Goal: Use online tool/utility: Utilize a website feature to perform a specific function

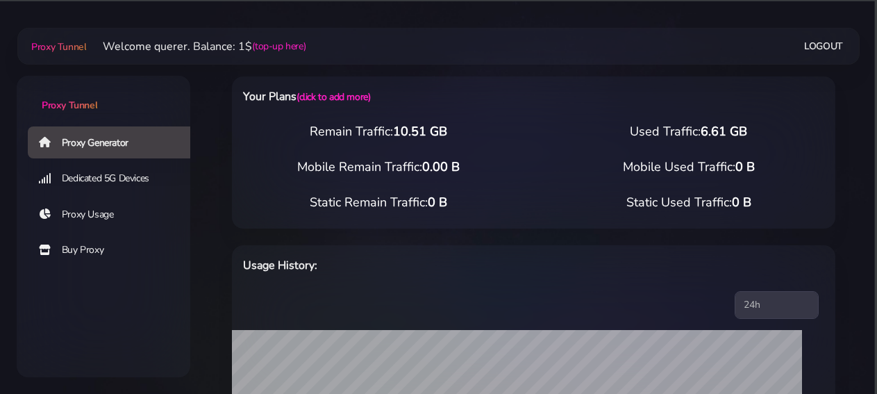
select select "IT"
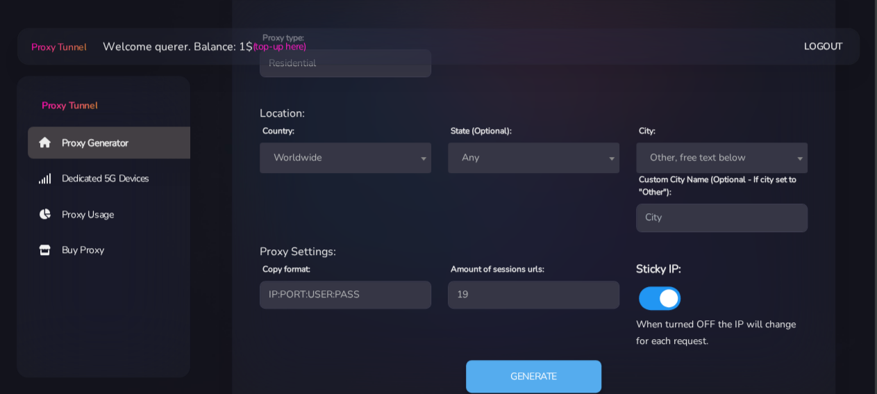
scroll to position [578, 0]
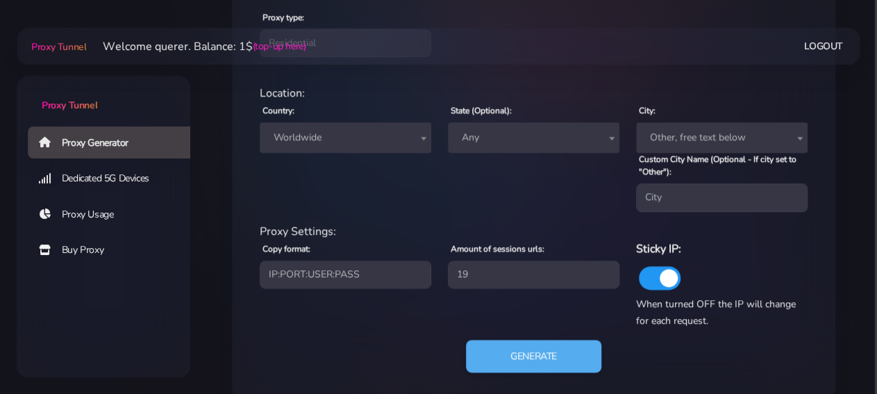
click at [387, 148] on span "Worldwide" at bounding box center [346, 137] width 172 height 31
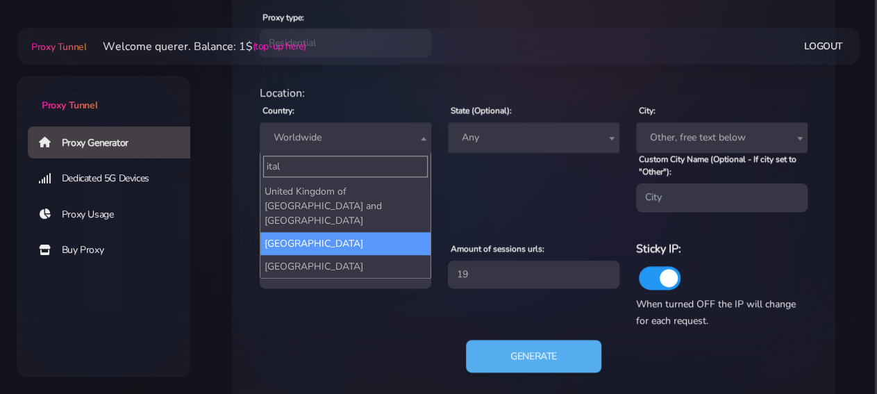
scroll to position [0, 0]
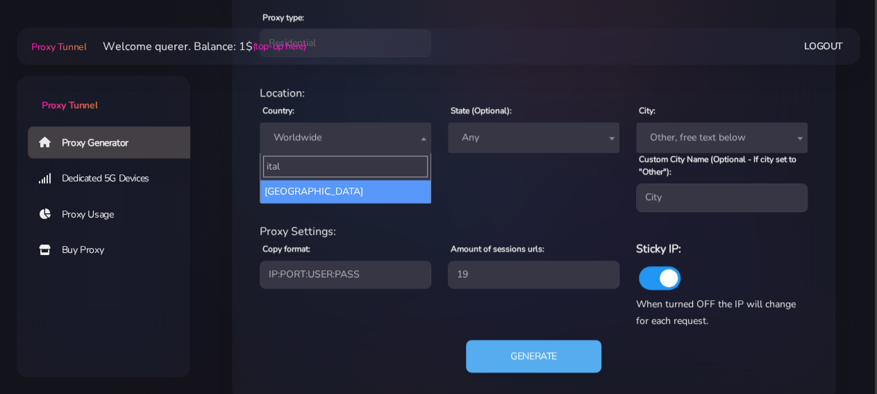
type input "ital"
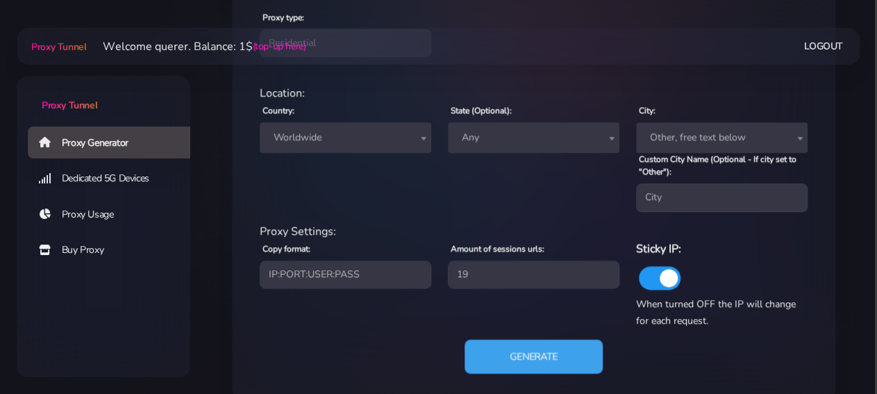
click at [508, 355] on button "Generate" at bounding box center [534, 356] width 138 height 34
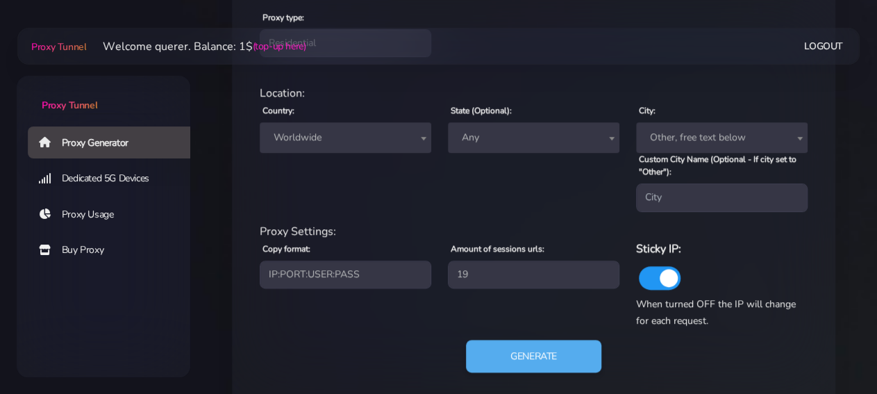
click at [534, 142] on span "Any" at bounding box center [533, 137] width 155 height 19
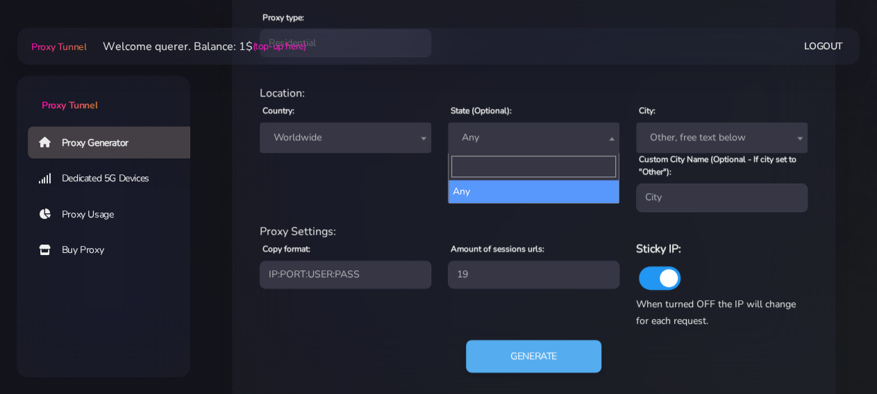
click at [391, 213] on div "Location: Country: Worldwide Andorra United Arab Emirates Afghanistan Antigua a…" at bounding box center [533, 154] width 565 height 138
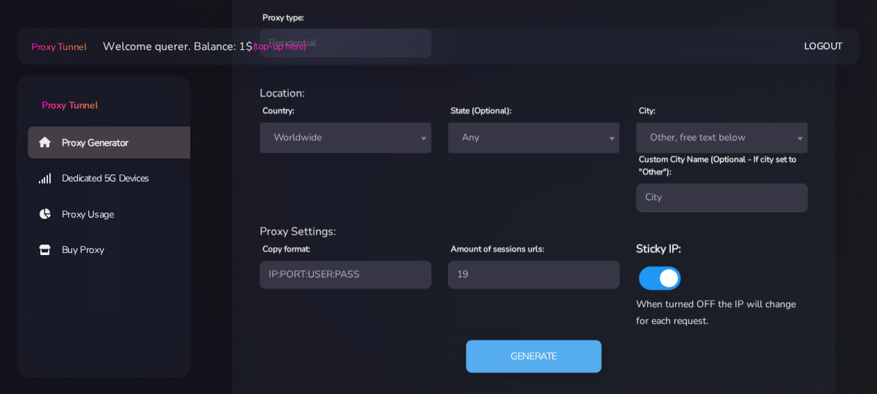
click at [412, 133] on span "Worldwide" at bounding box center [345, 137] width 155 height 19
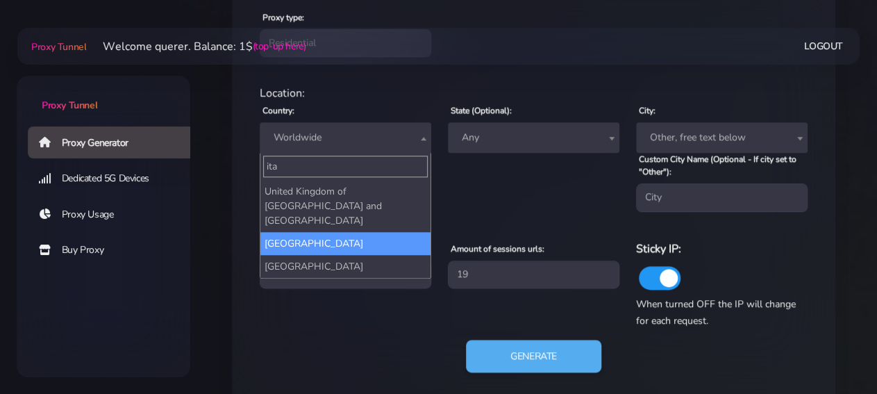
type input "ita"
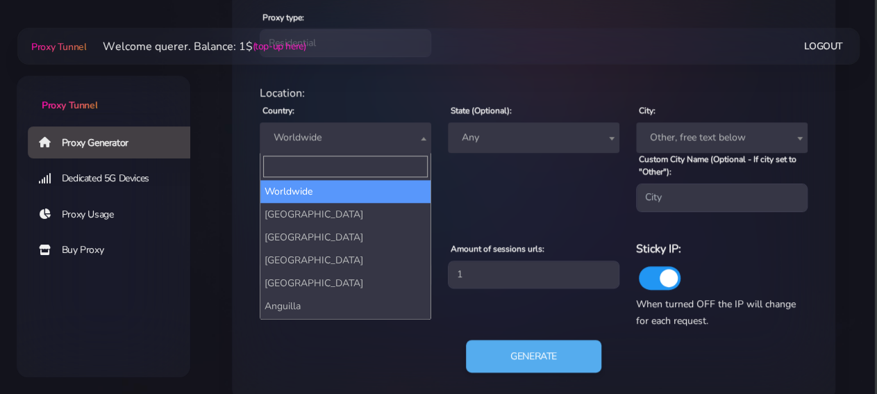
scroll to position [572, 0]
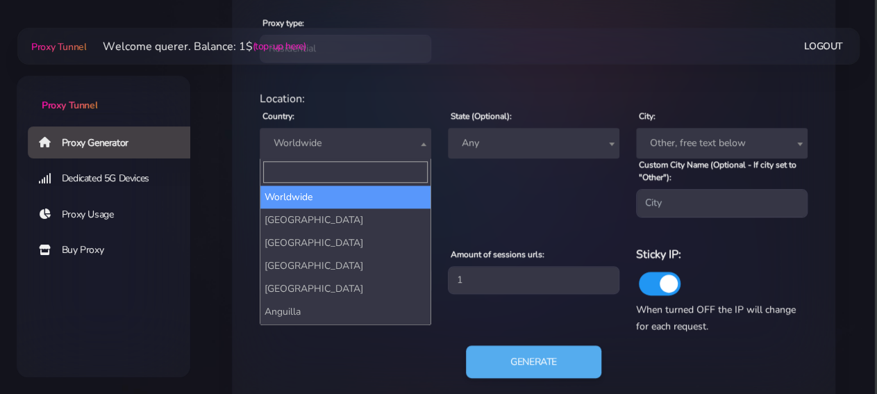
click at [369, 138] on span "Worldwide" at bounding box center [345, 142] width 155 height 19
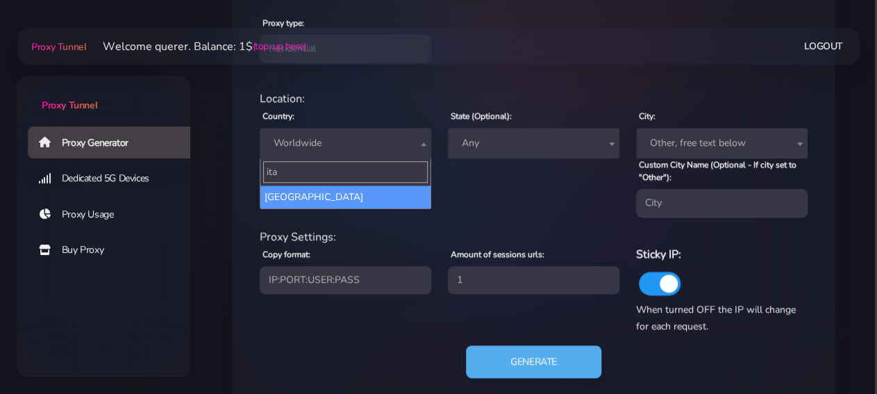
type input "ital"
select select "IT"
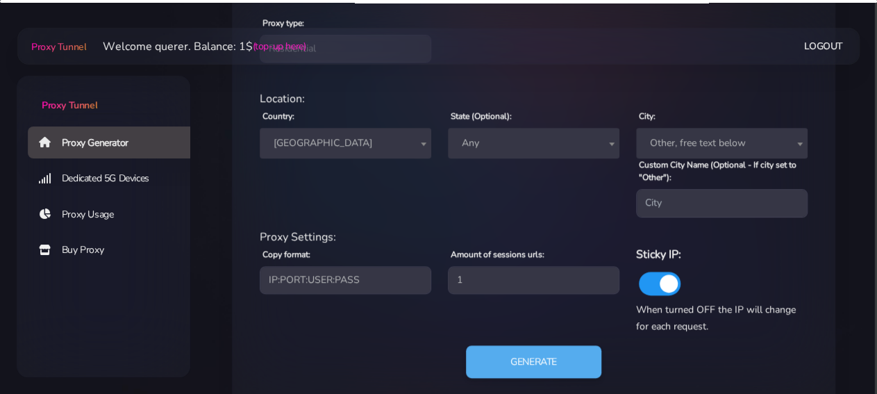
click at [537, 151] on span "Any" at bounding box center [533, 142] width 155 height 19
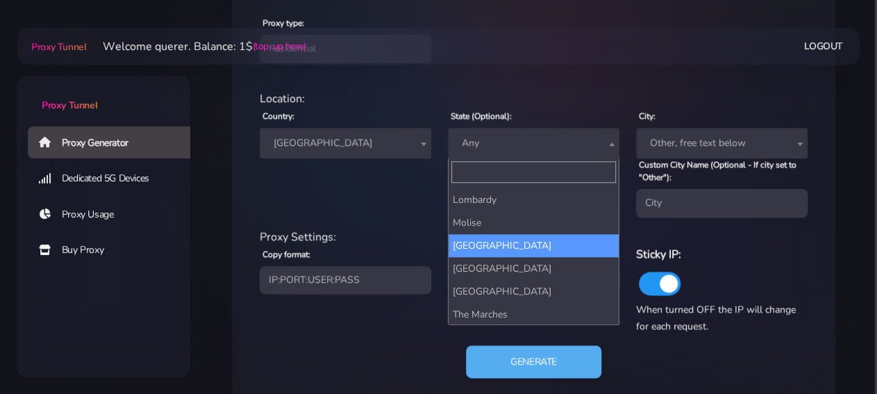
scroll to position [186, 0]
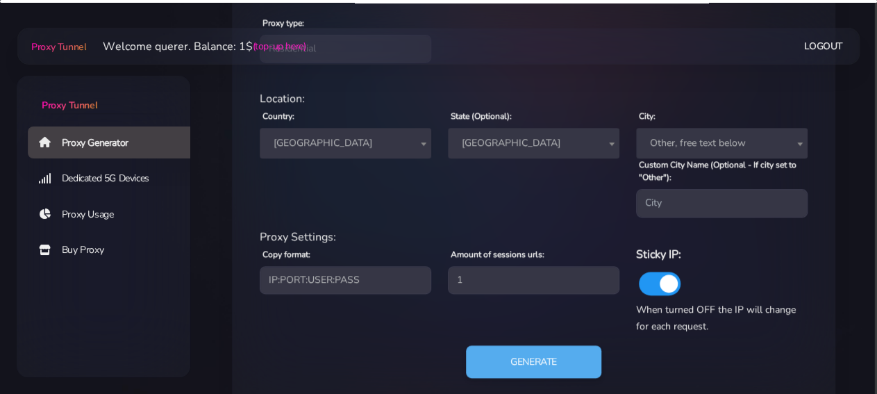
click at [529, 160] on div "State (Optional): Any [GEOGRAPHIC_DATA] [GEOGRAPHIC_DATA] [GEOGRAPHIC_DATA] [GE…" at bounding box center [534, 162] width 188 height 110
click at [531, 143] on span "[GEOGRAPHIC_DATA]" at bounding box center [533, 142] width 155 height 19
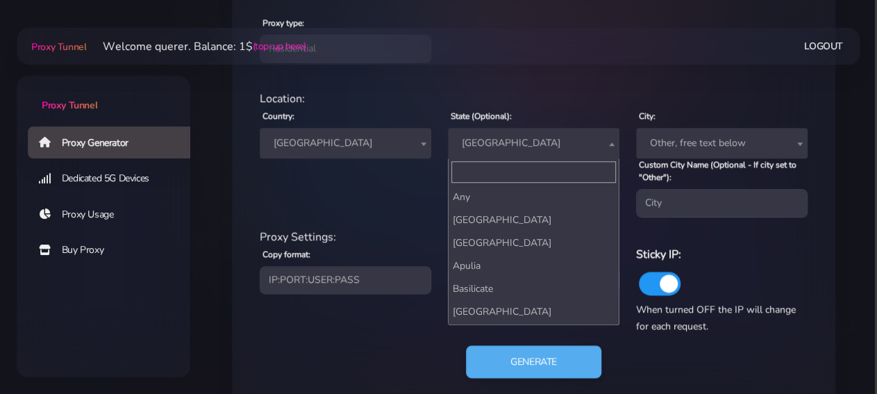
scroll to position [206, 0]
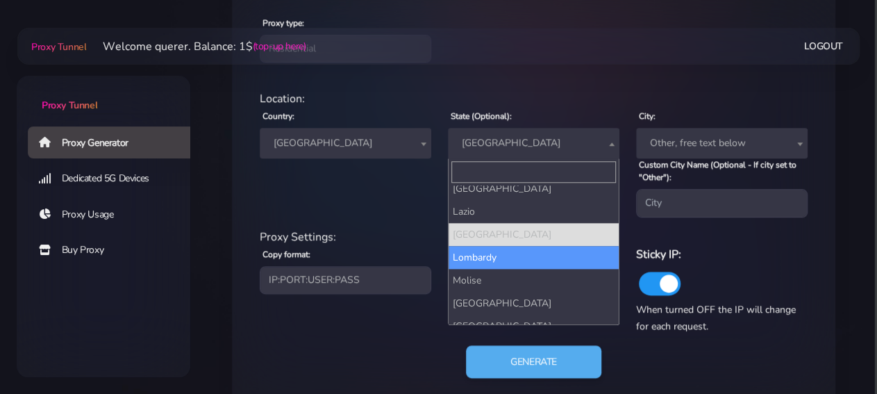
select select "Lombardy"
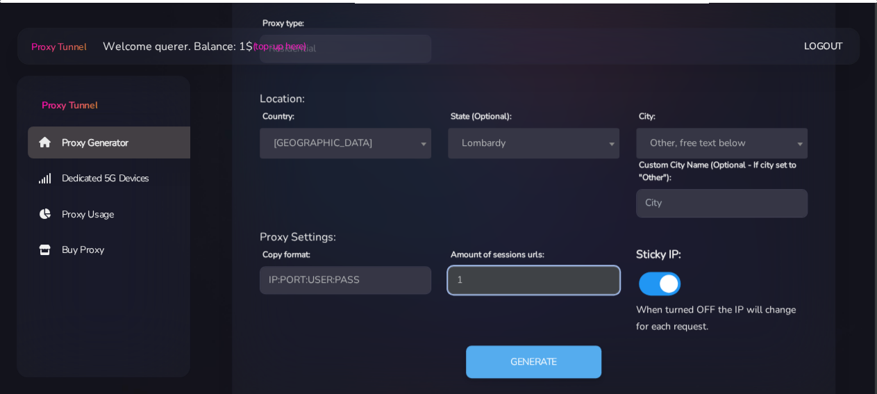
click at [543, 287] on input "1" at bounding box center [534, 280] width 172 height 28
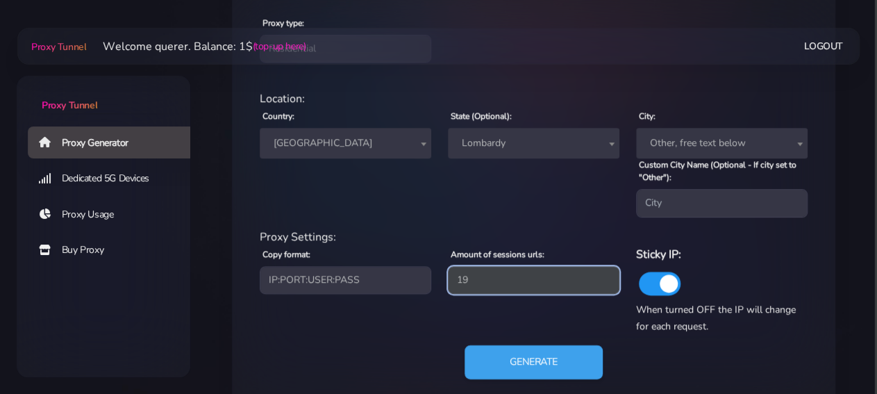
type input "19"
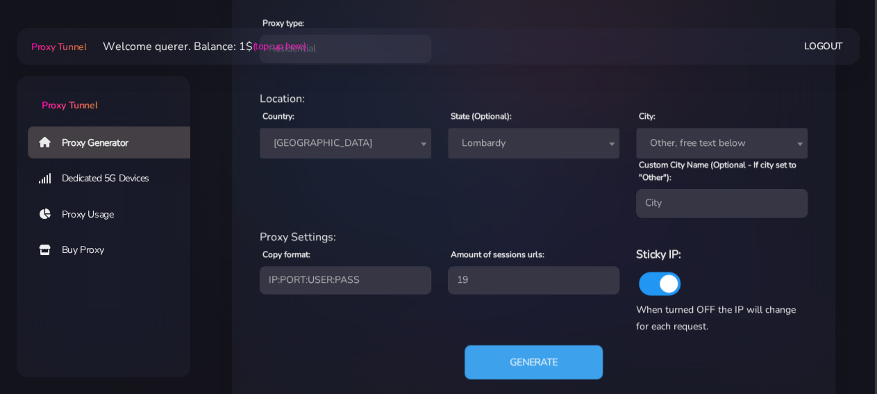
click at [529, 351] on button "Generate" at bounding box center [534, 362] width 138 height 34
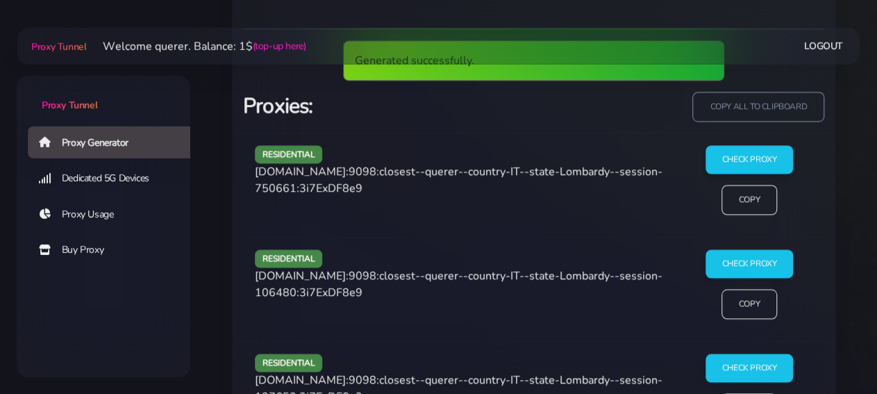
scroll to position [1034, 0]
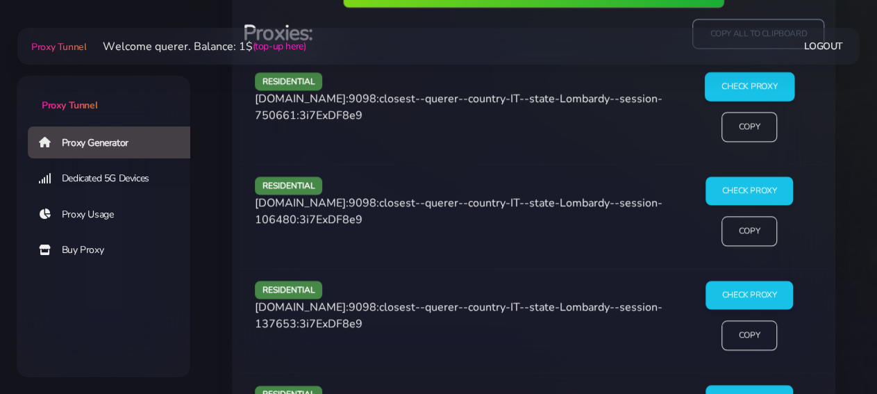
click at [748, 77] on input "Check Proxy" at bounding box center [749, 86] width 90 height 29
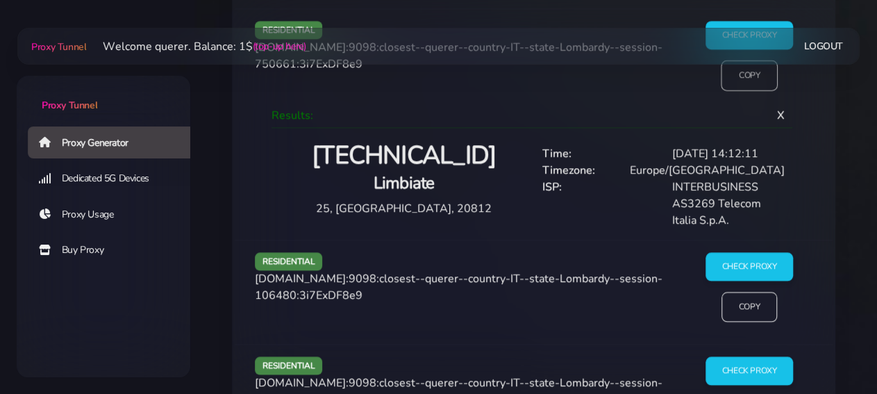
click at [749, 87] on input "Copy" at bounding box center [749, 75] width 57 height 31
click at [752, 85] on input "Copy" at bounding box center [749, 75] width 57 height 31
click at [745, 77] on input "Copy" at bounding box center [749, 75] width 57 height 31
